Goal: Information Seeking & Learning: Learn about a topic

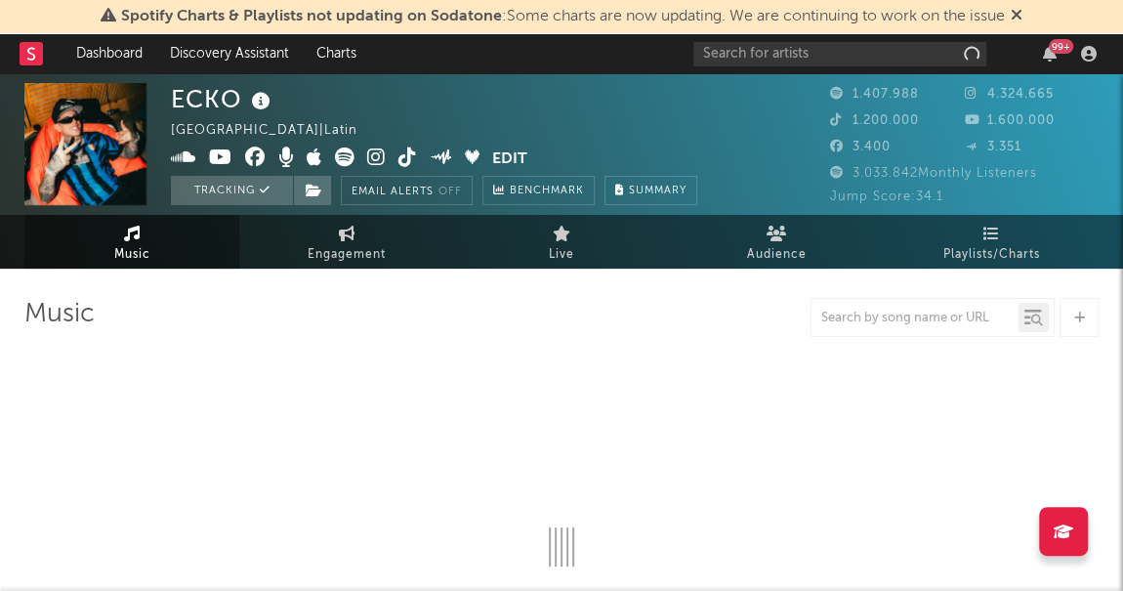
select select "6m"
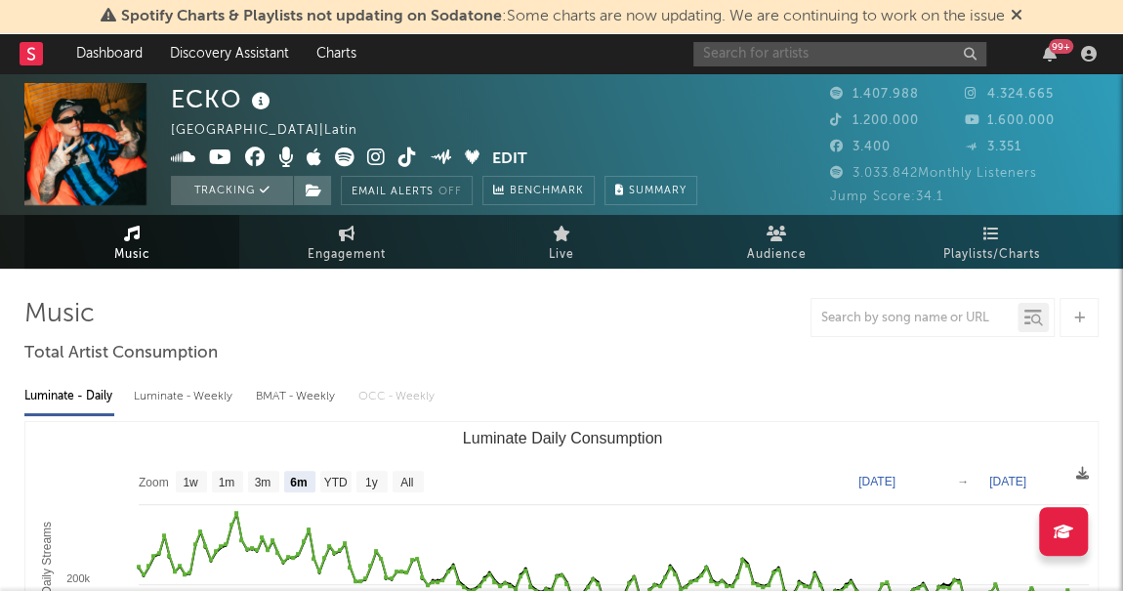
click at [761, 55] on input "text" at bounding box center [840, 54] width 293 height 24
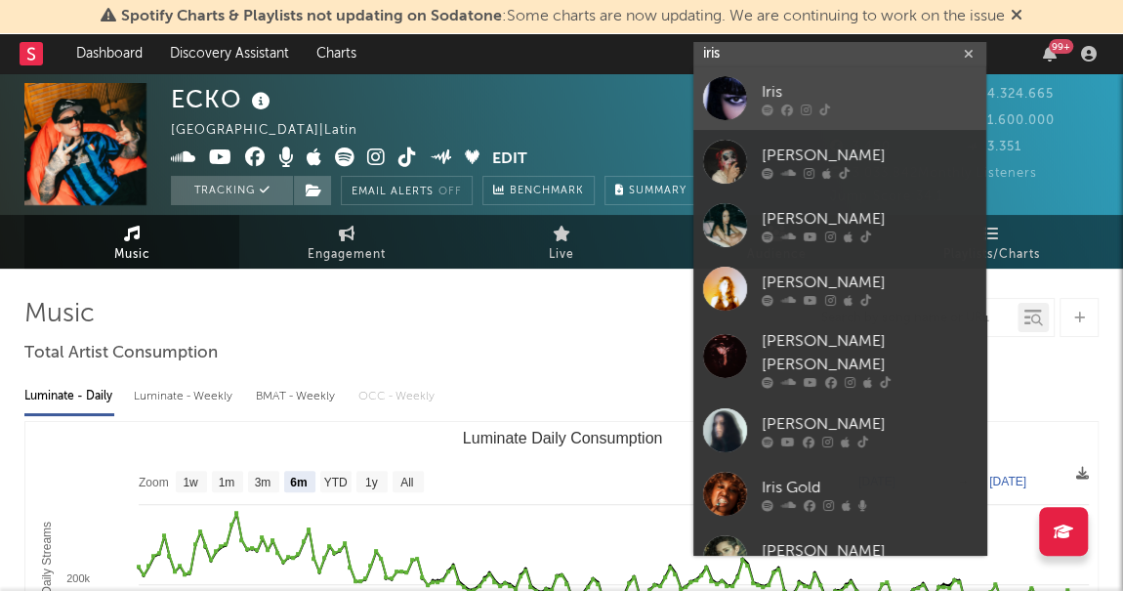
type input "iris"
click at [785, 84] on div "Iris" at bounding box center [869, 92] width 215 height 23
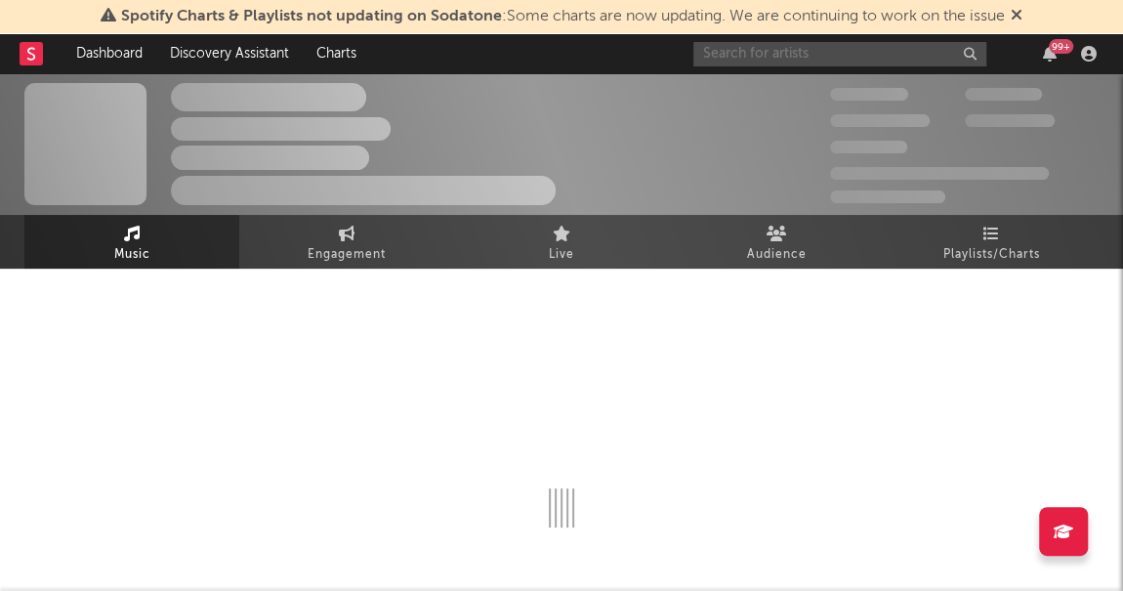
click at [760, 64] on input "text" at bounding box center [840, 54] width 293 height 24
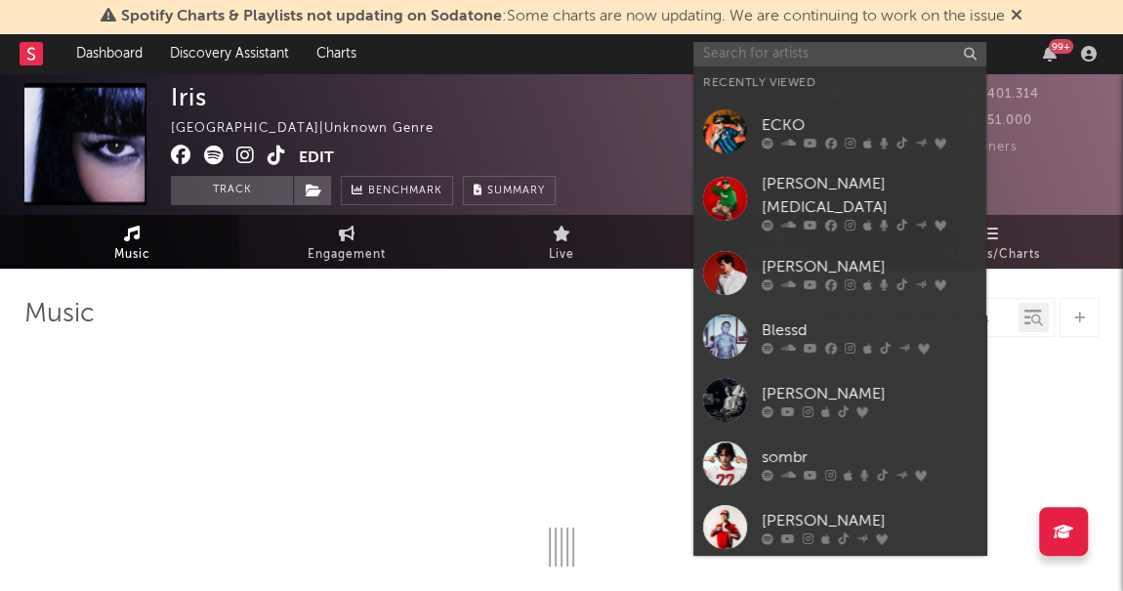
click at [751, 59] on input "text" at bounding box center [840, 54] width 293 height 24
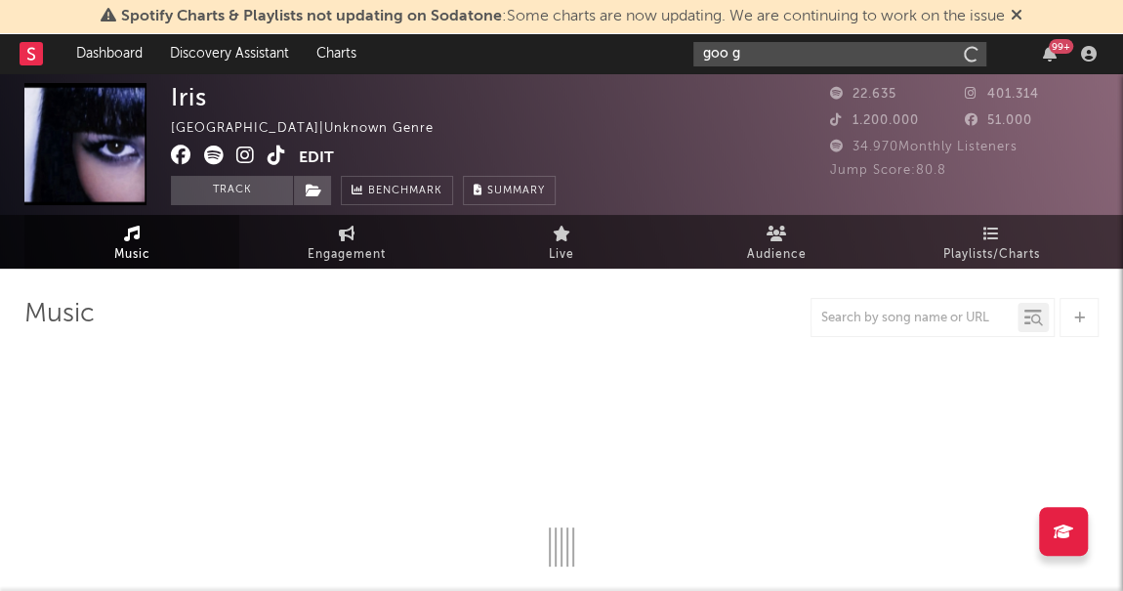
type input "goo go"
select select "6m"
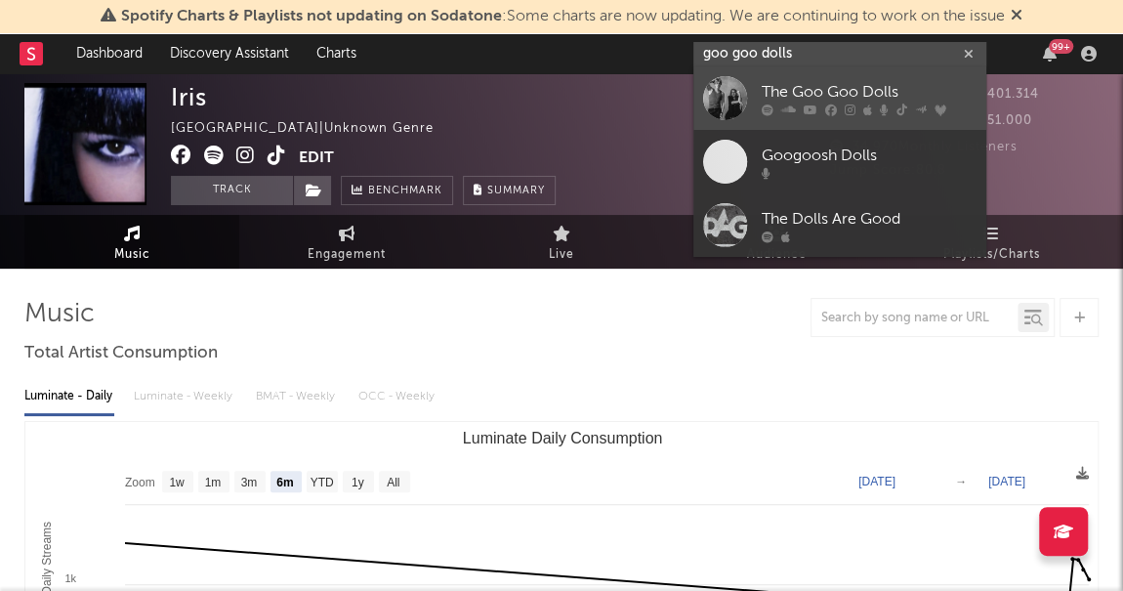
type input "goo goo dolls"
click at [797, 89] on div "The Goo Goo Dolls" at bounding box center [869, 92] width 215 height 23
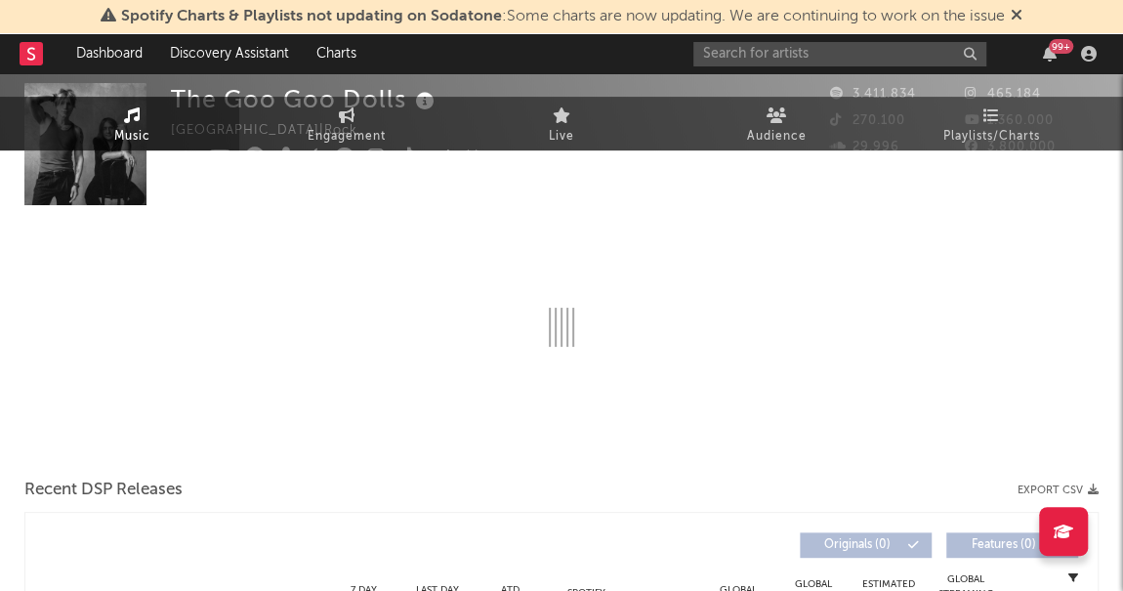
select select "6m"
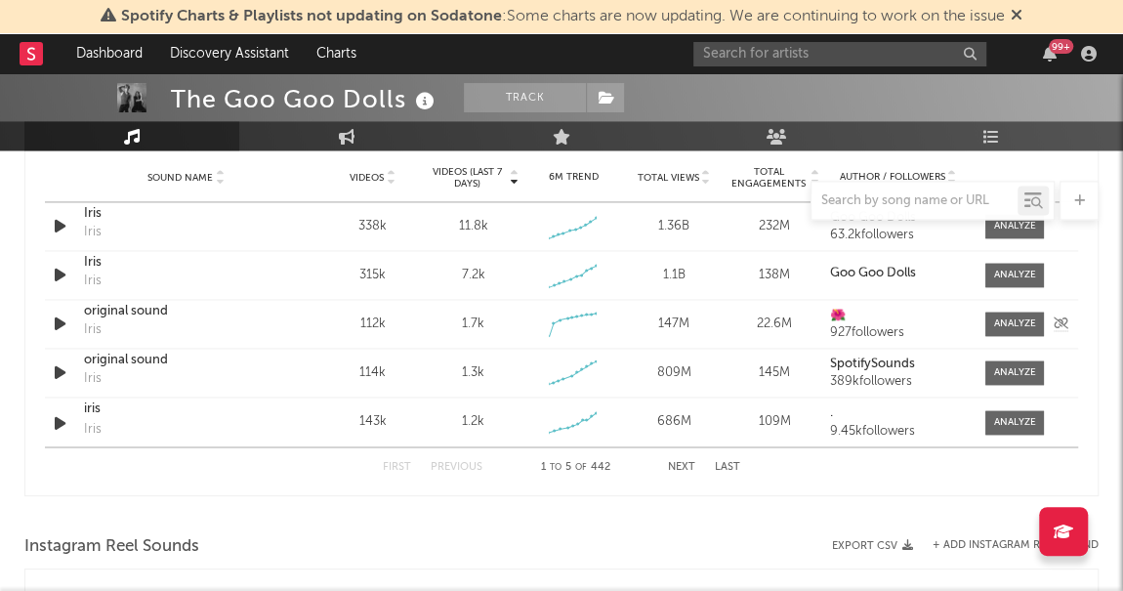
scroll to position [1360, 0]
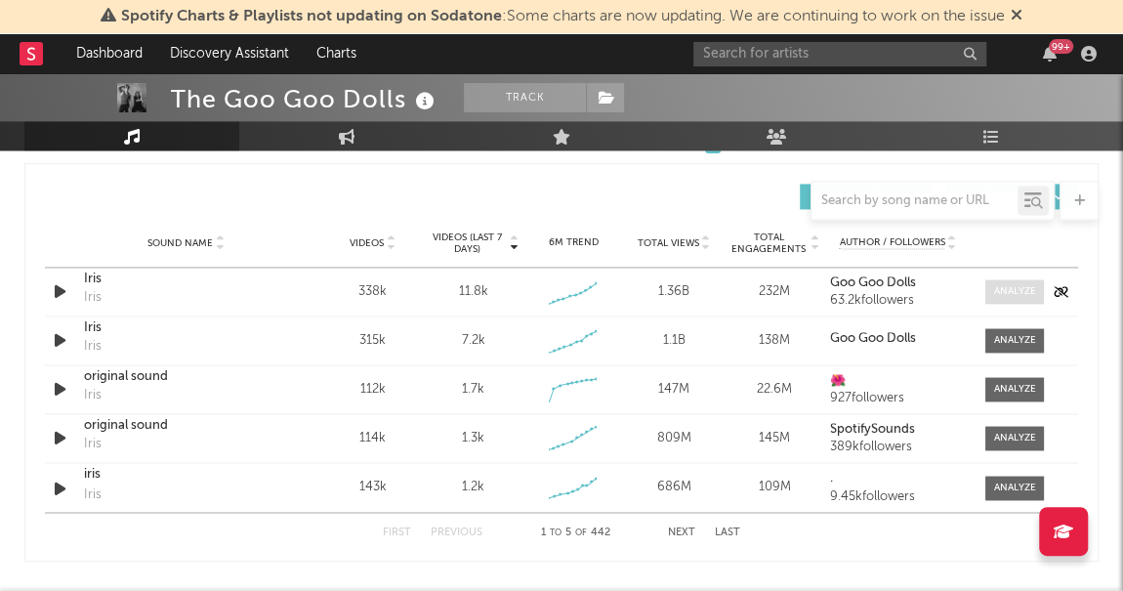
click at [1009, 284] on div at bounding box center [1016, 291] width 42 height 15
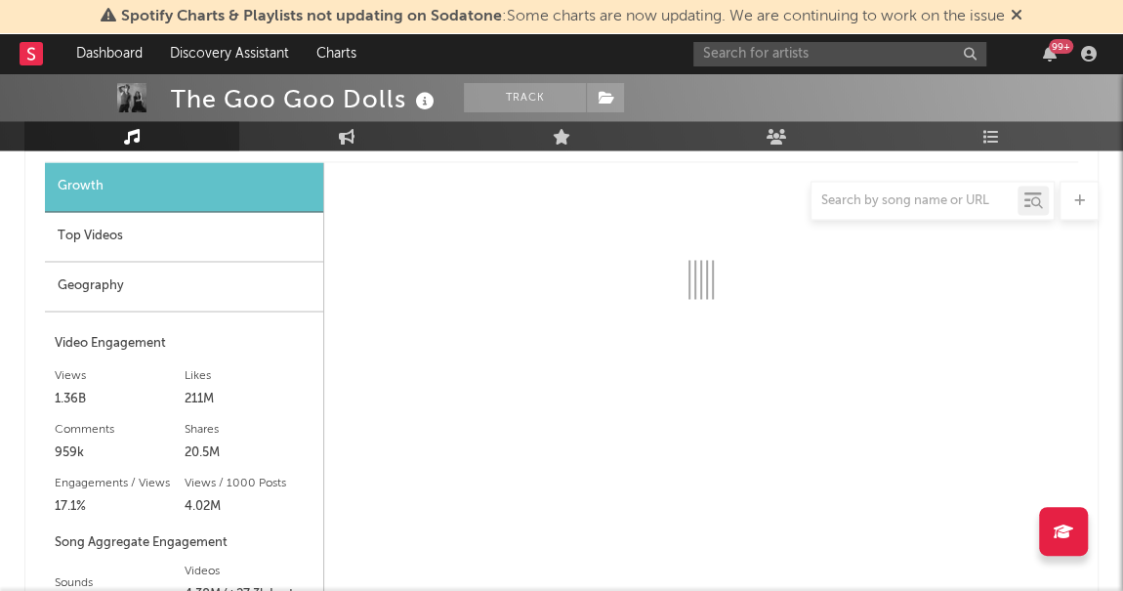
scroll to position [1520, 0]
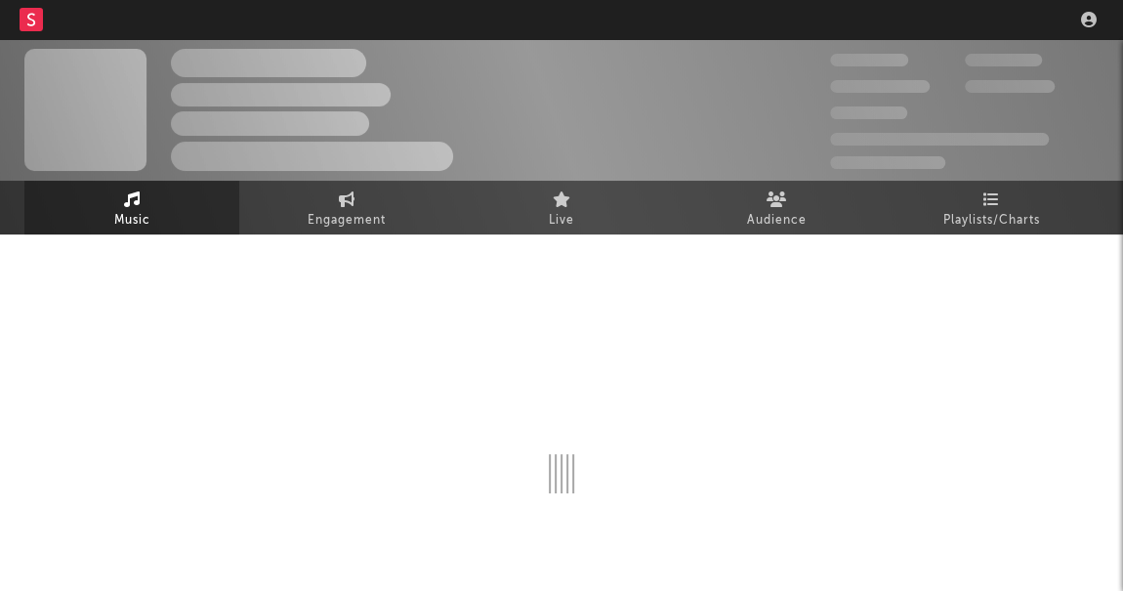
scroll to position [88, 0]
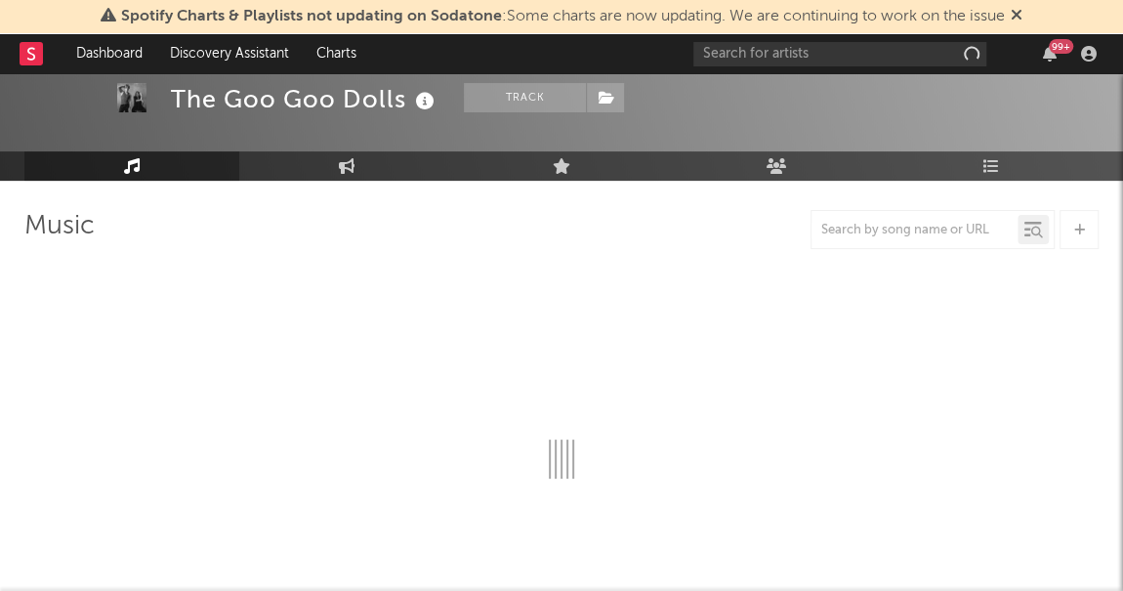
select select "6m"
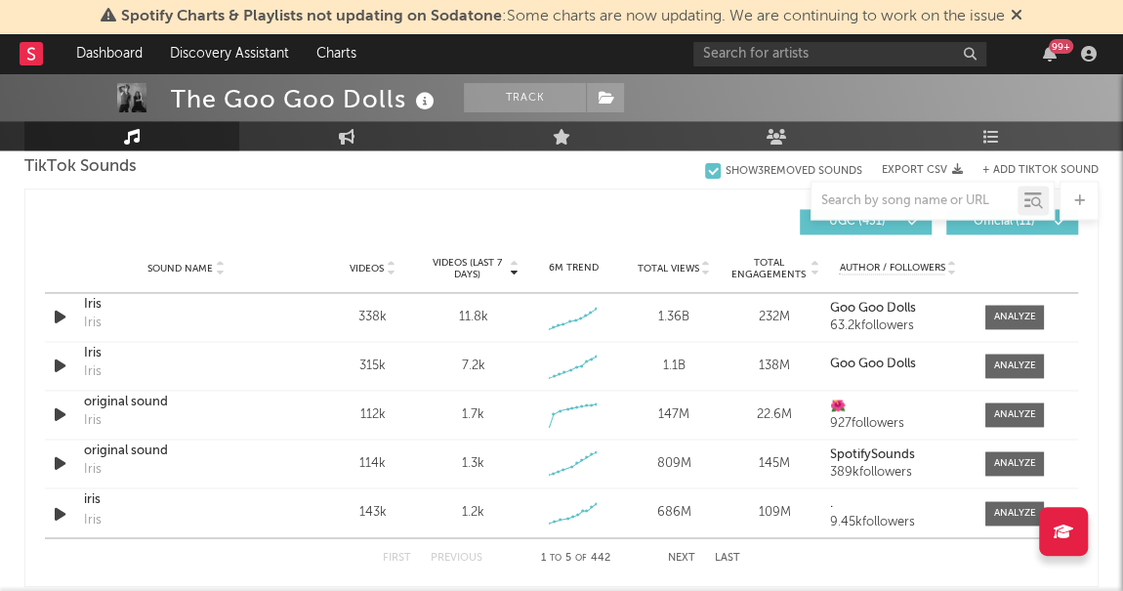
scroll to position [1336, 0]
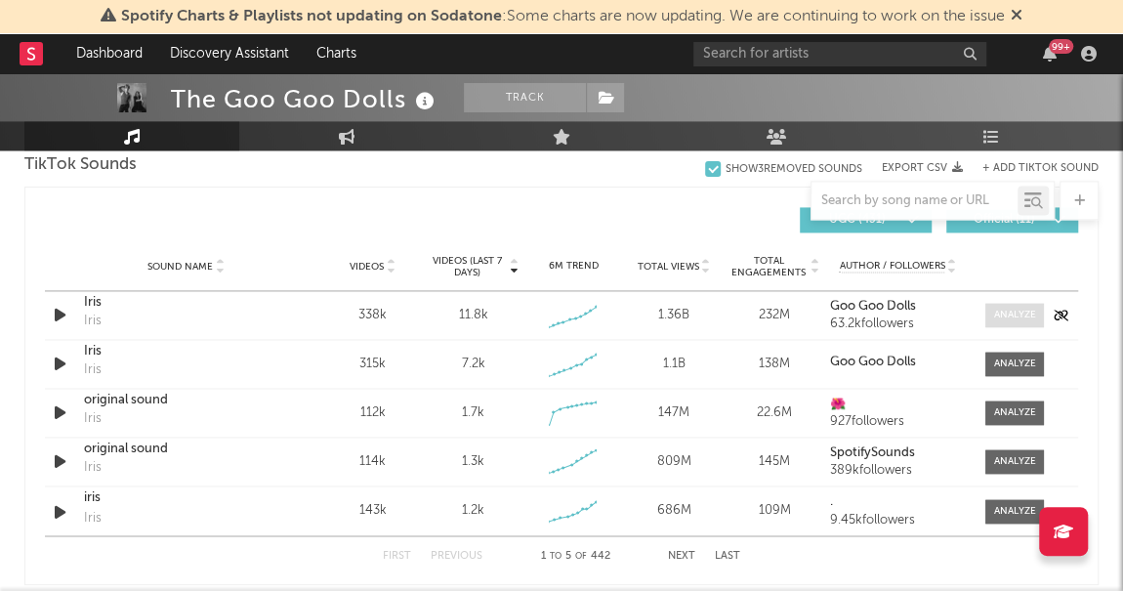
click at [1034, 310] on div at bounding box center [1016, 315] width 42 height 15
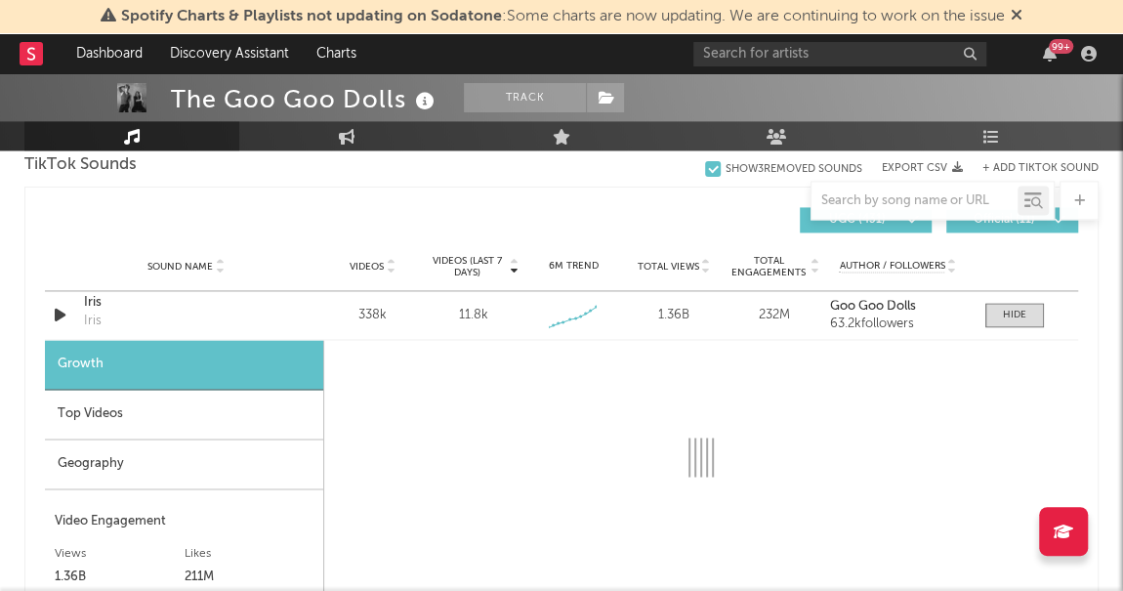
click at [168, 406] on div "Top Videos" at bounding box center [184, 415] width 278 height 50
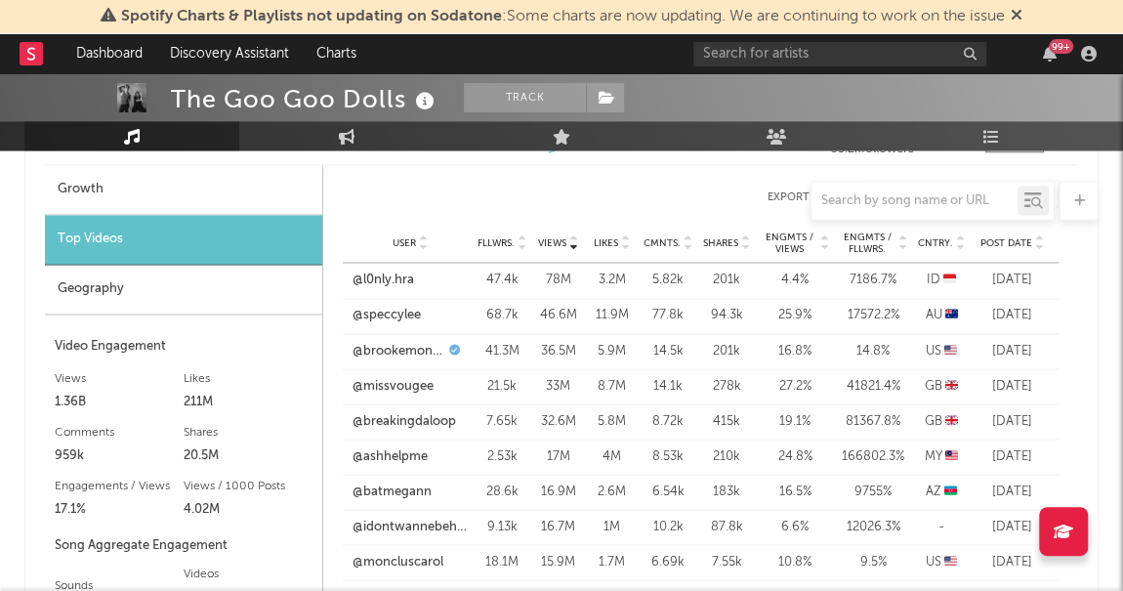
scroll to position [1510, 0]
click at [960, 236] on icon at bounding box center [960, 240] width 10 height 8
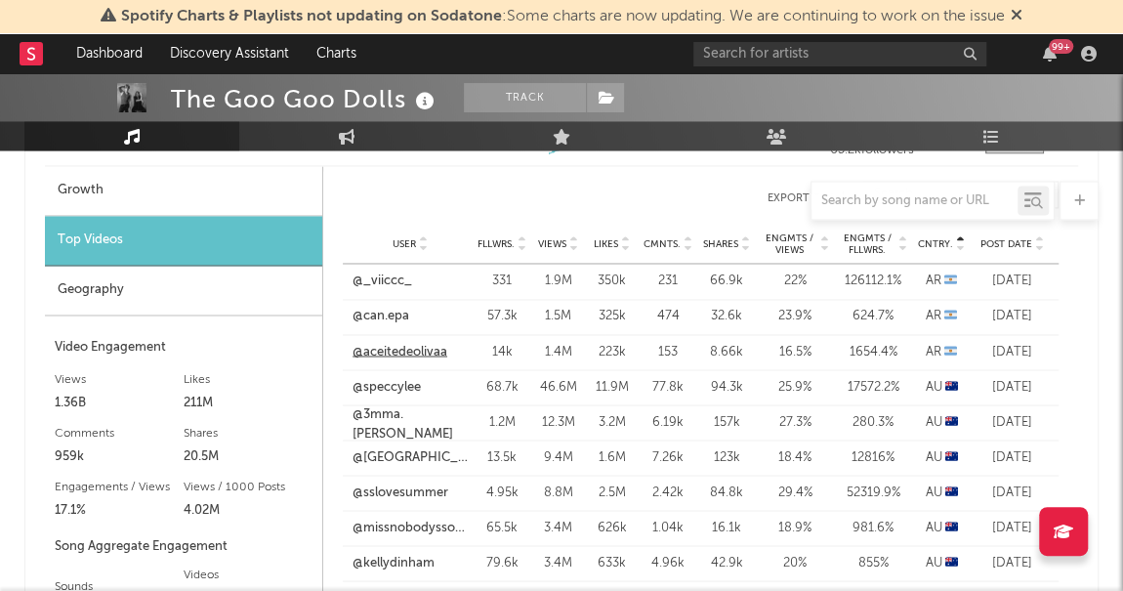
click at [372, 347] on link "@aceitedeolivaa" at bounding box center [400, 352] width 95 height 20
click at [962, 237] on icon at bounding box center [960, 240] width 10 height 8
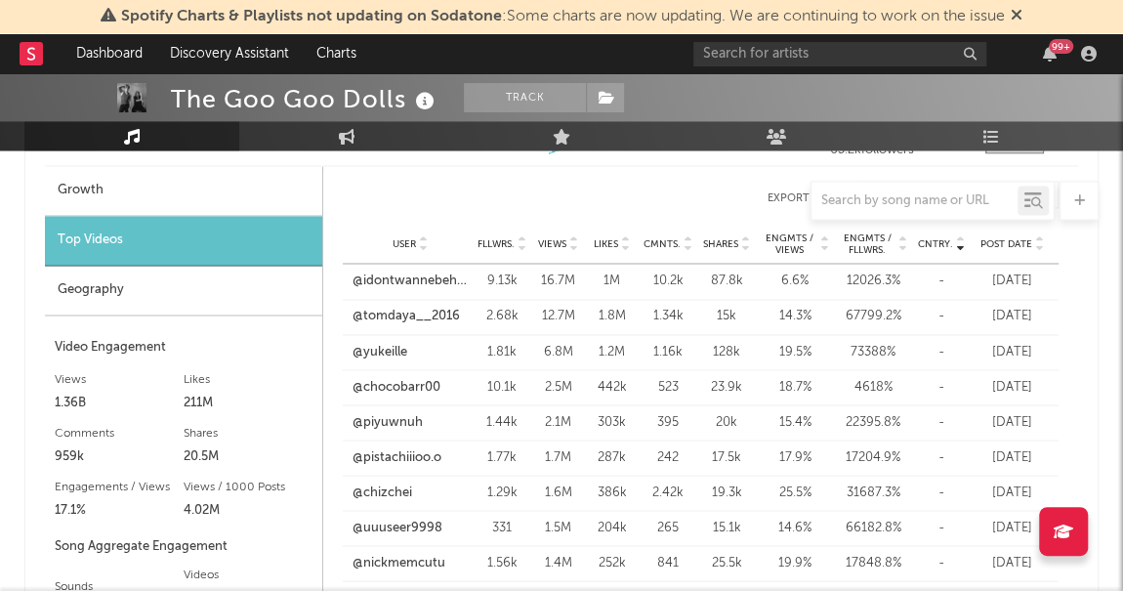
click at [1039, 236] on icon at bounding box center [1040, 240] width 10 height 8
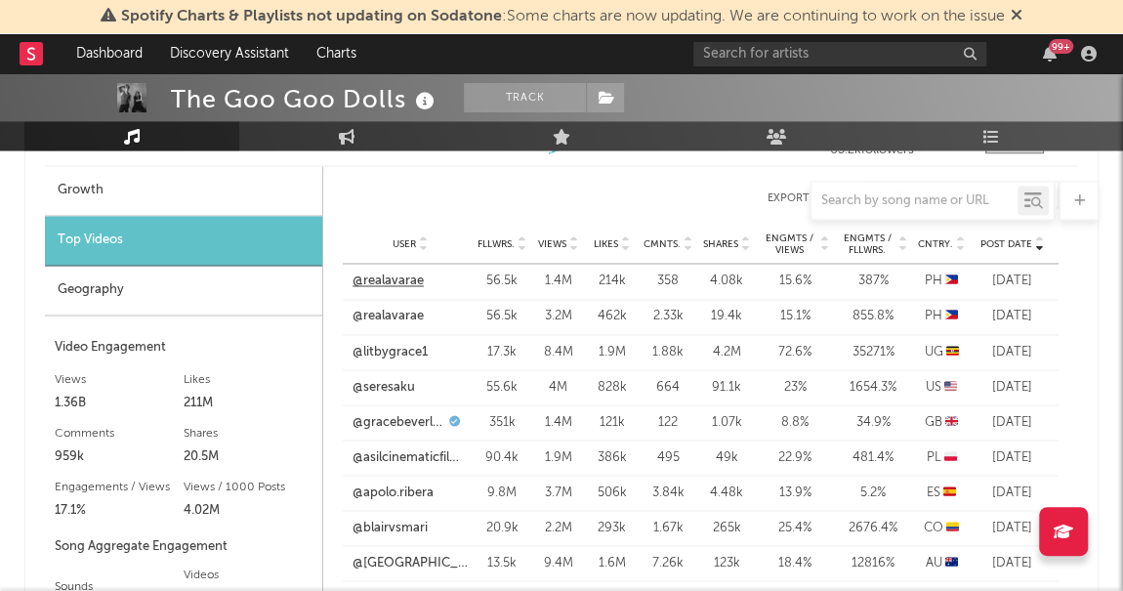
click at [389, 275] on link "@realavarae" at bounding box center [388, 282] width 71 height 20
click at [960, 244] on icon at bounding box center [960, 248] width 10 height 8
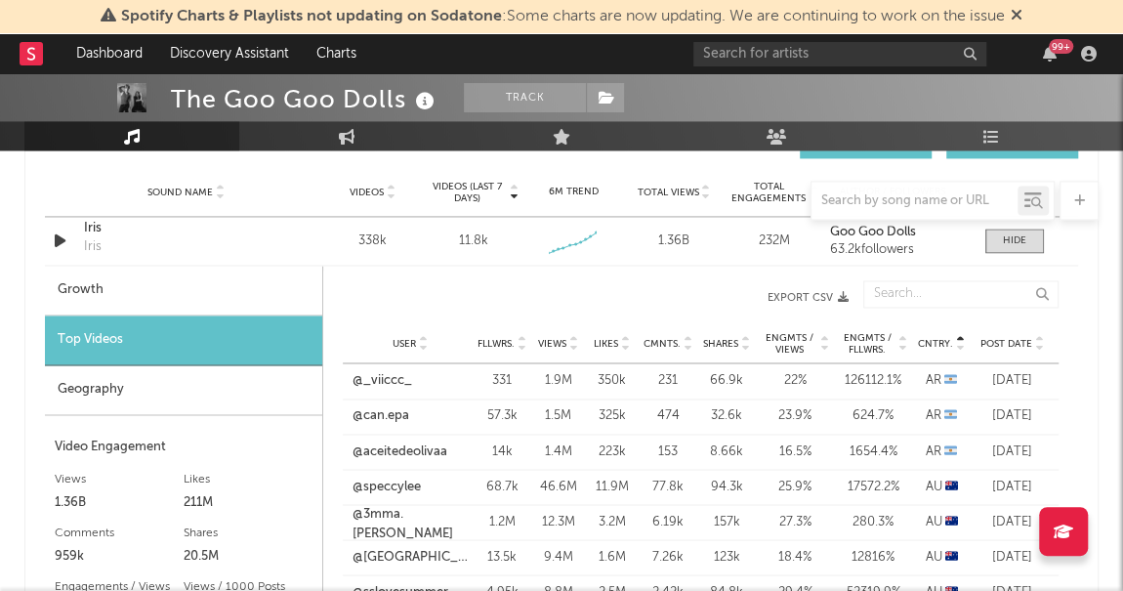
scroll to position [1411, 0]
click at [356, 409] on link "@can.epa" at bounding box center [381, 416] width 57 height 20
